Goal: Task Accomplishment & Management: Manage account settings

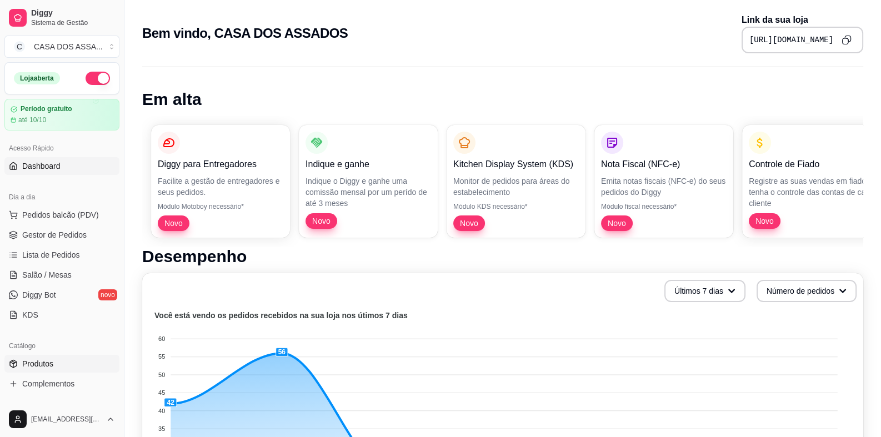
click at [67, 369] on link "Produtos" at bounding box center [61, 364] width 115 height 18
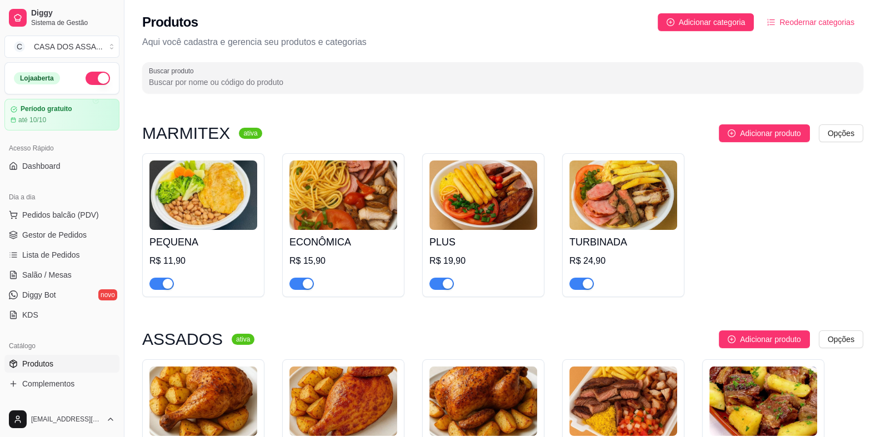
click at [159, 285] on span "button" at bounding box center [161, 284] width 24 height 12
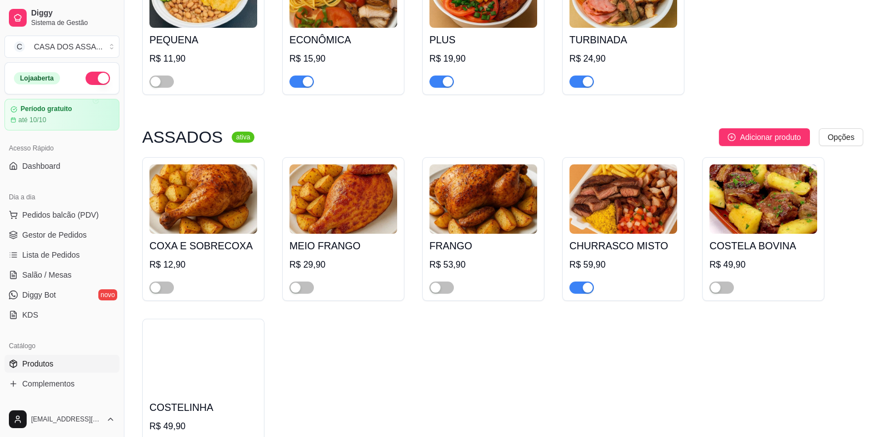
scroll to position [222, 0]
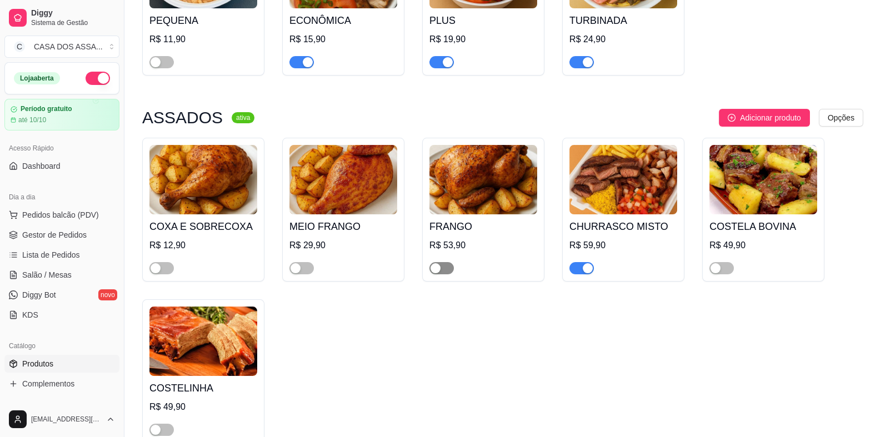
click at [450, 273] on span "button" at bounding box center [441, 268] width 24 height 12
click at [303, 267] on span "button" at bounding box center [301, 268] width 24 height 12
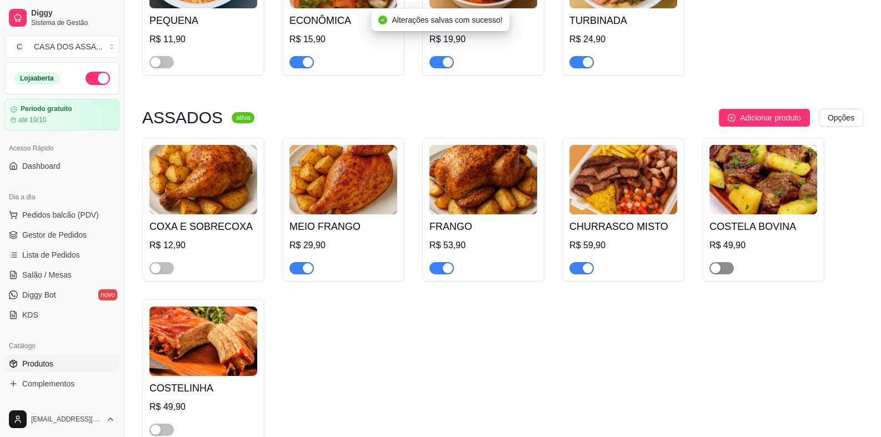
click at [724, 268] on span "button" at bounding box center [721, 268] width 24 height 12
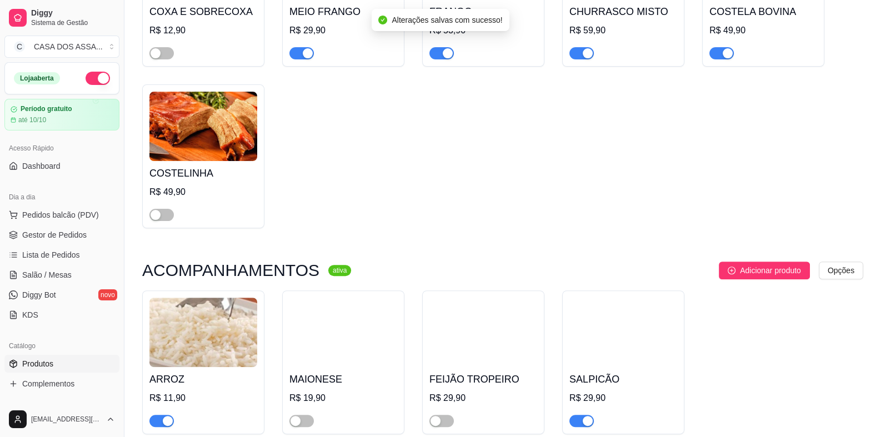
scroll to position [444, 0]
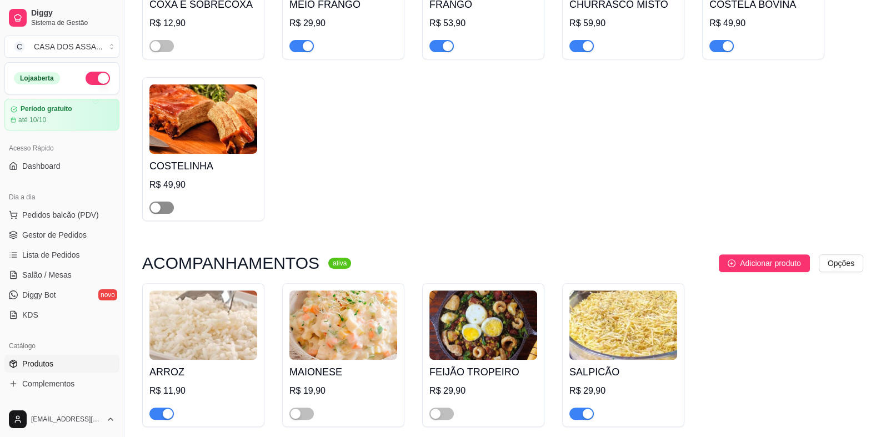
click at [162, 211] on span "button" at bounding box center [161, 208] width 24 height 12
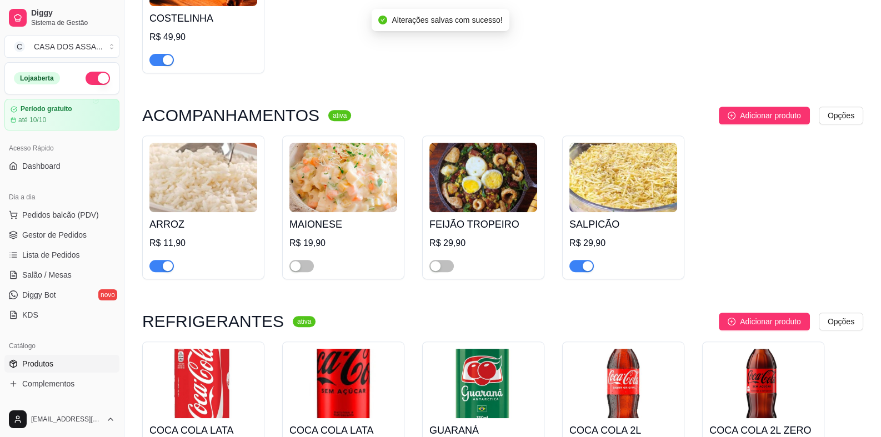
scroll to position [611, 0]
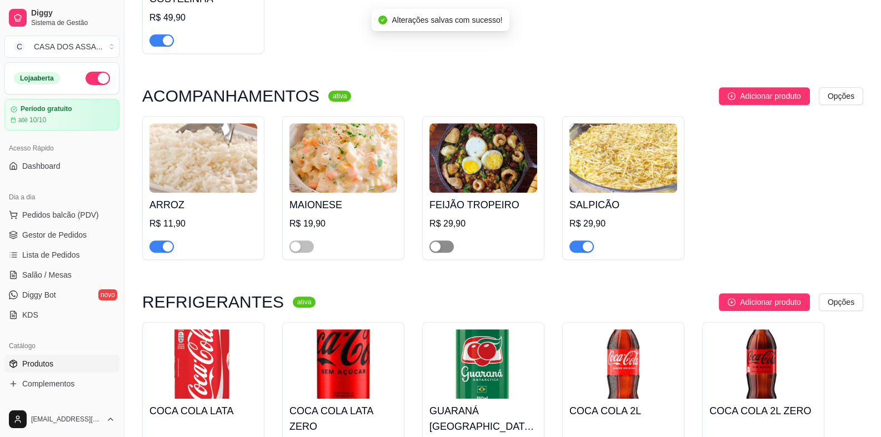
click at [447, 251] on span "button" at bounding box center [441, 247] width 24 height 12
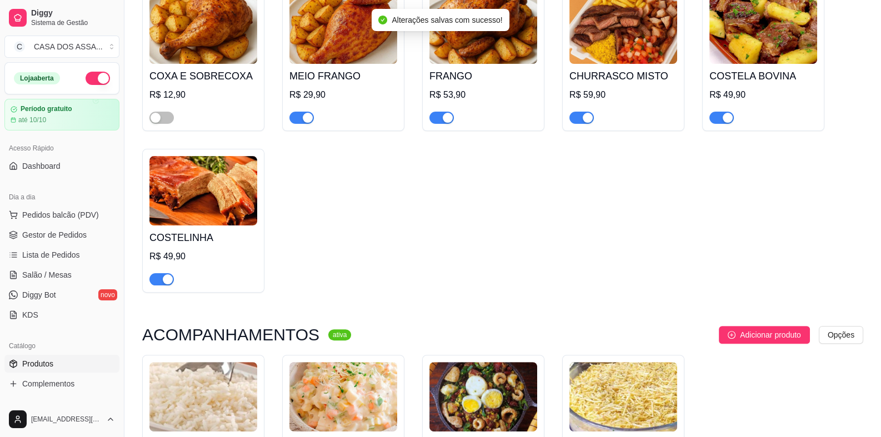
scroll to position [336, 0]
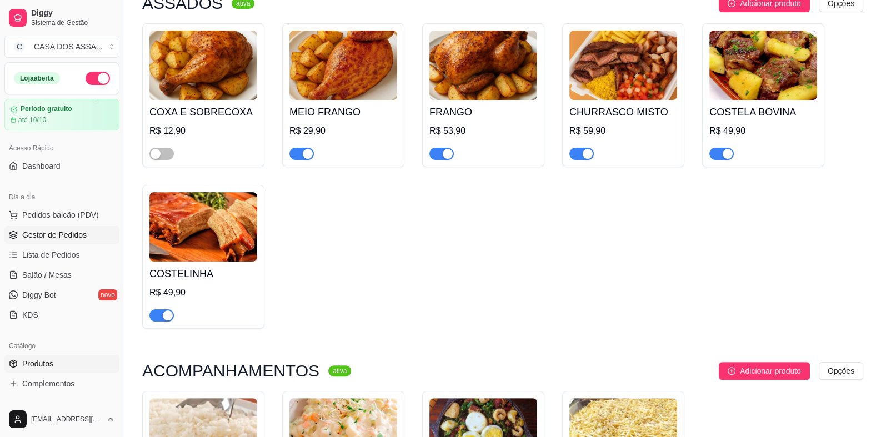
click at [54, 238] on span "Gestor de Pedidos" at bounding box center [54, 234] width 64 height 11
